Goal: Obtain resource: Download file/media

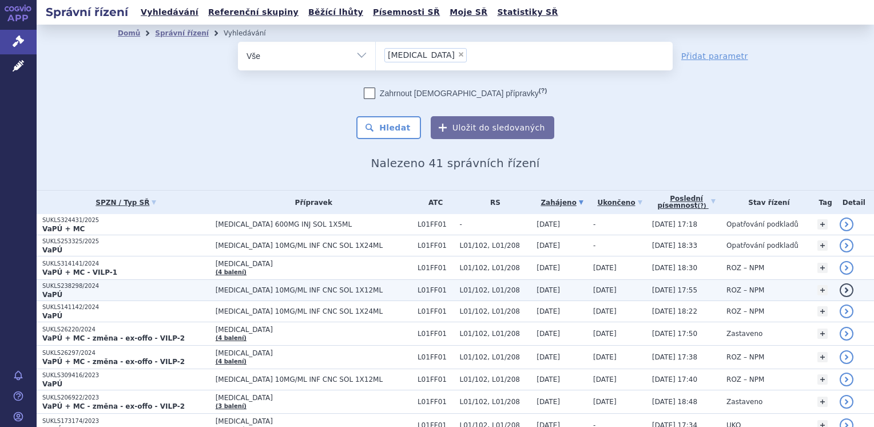
click at [129, 290] on p "VaPÚ" at bounding box center [126, 294] width 168 height 9
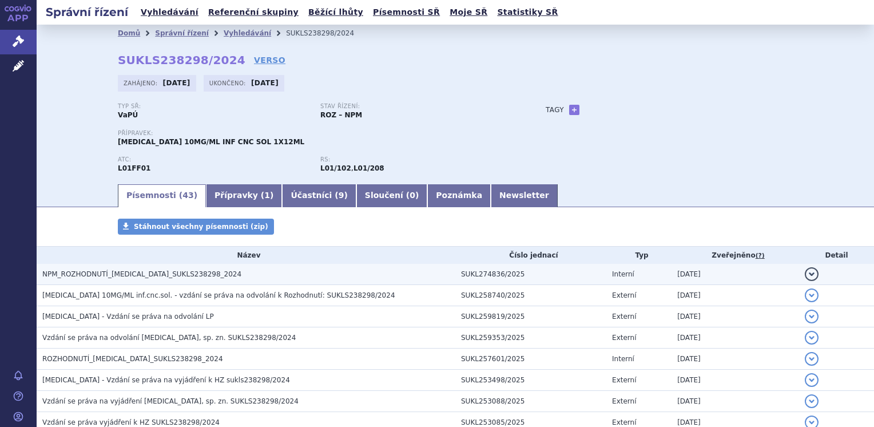
click at [136, 273] on span "NPM_ROZHODNUTÍ_OPDIVO_SUKLS238298_2024" at bounding box center [141, 274] width 199 height 8
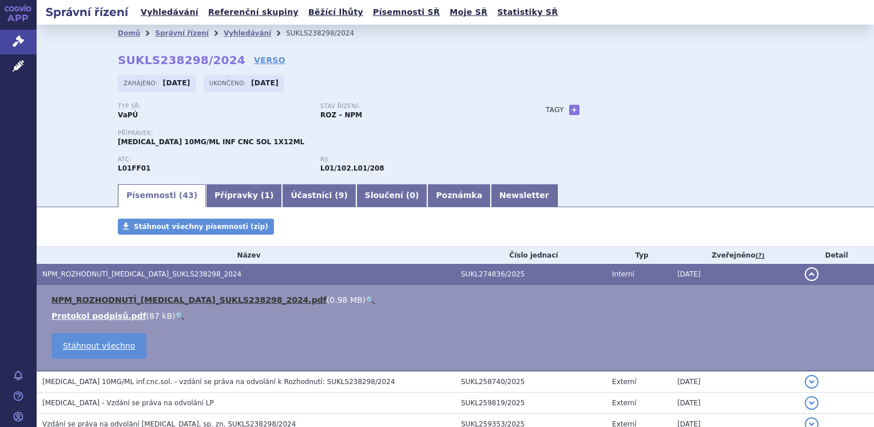
click at [134, 299] on link "NPM_ROZHODNUTÍ_OPDIVO_SUKLS238298_2024.pdf" at bounding box center [188, 299] width 275 height 9
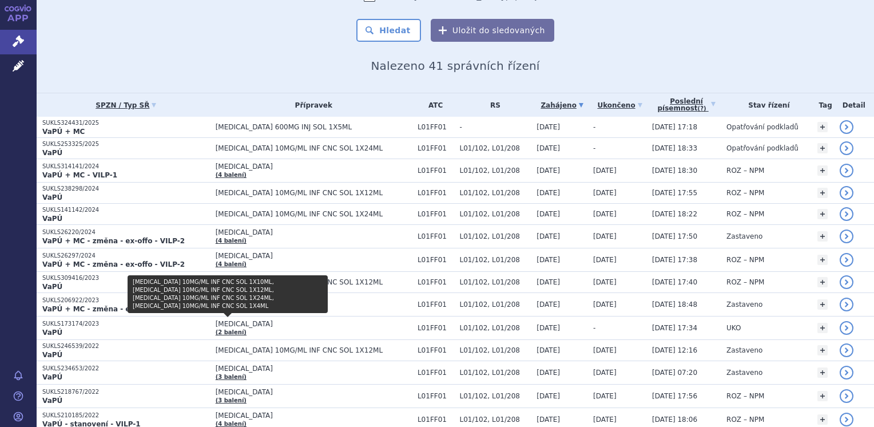
scroll to position [229, 0]
